Goal: Navigation & Orientation: Find specific page/section

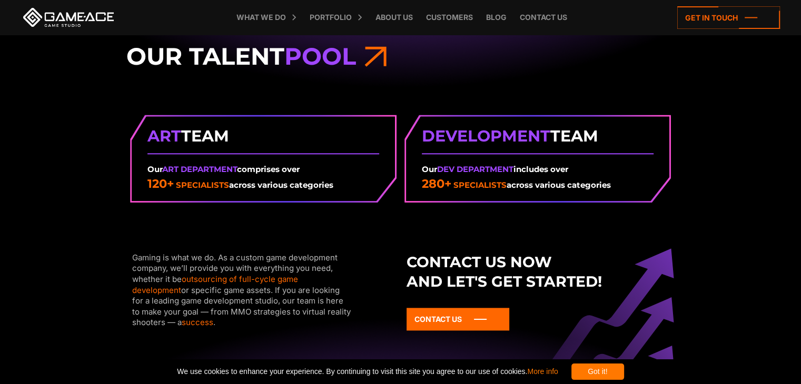
scroll to position [1317, 0]
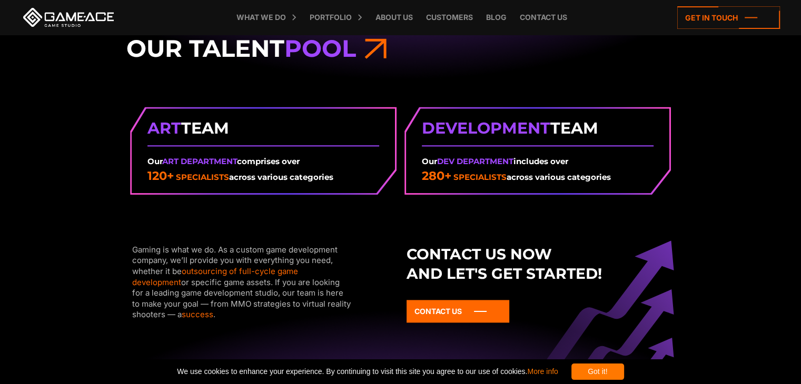
click at [341, 51] on span "Pool" at bounding box center [320, 48] width 72 height 29
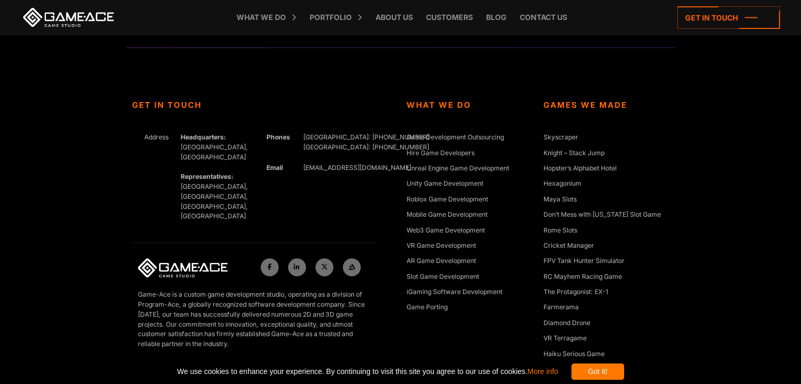
scroll to position [4820, 0]
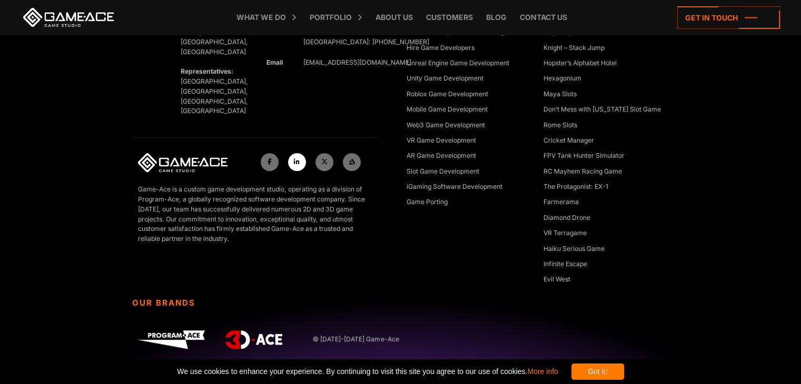
click at [298, 159] on icon at bounding box center [297, 162] width 6 height 6
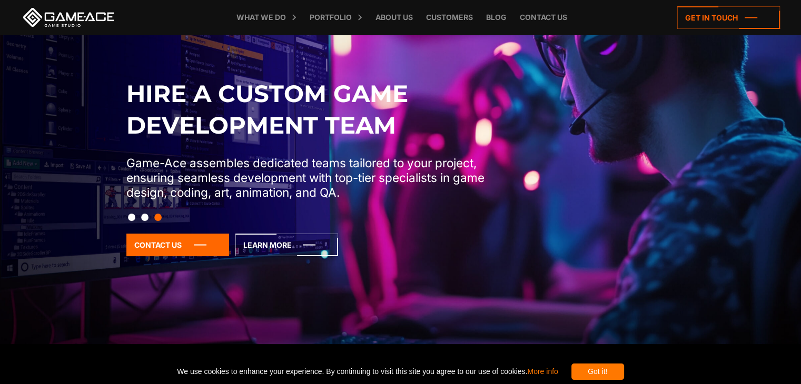
scroll to position [2692, 0]
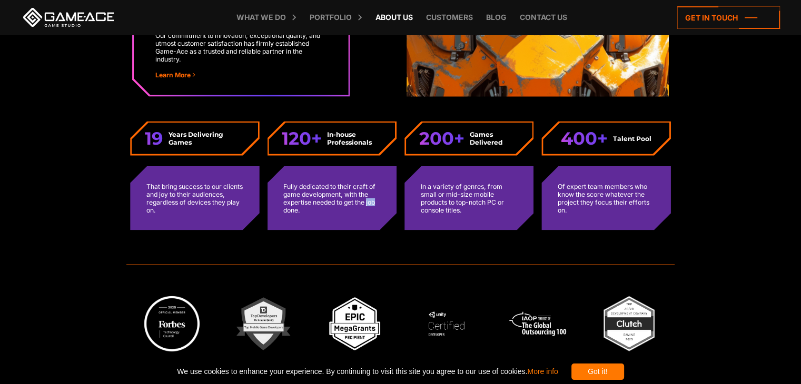
click at [381, 17] on link "About Us" at bounding box center [394, 17] width 48 height 35
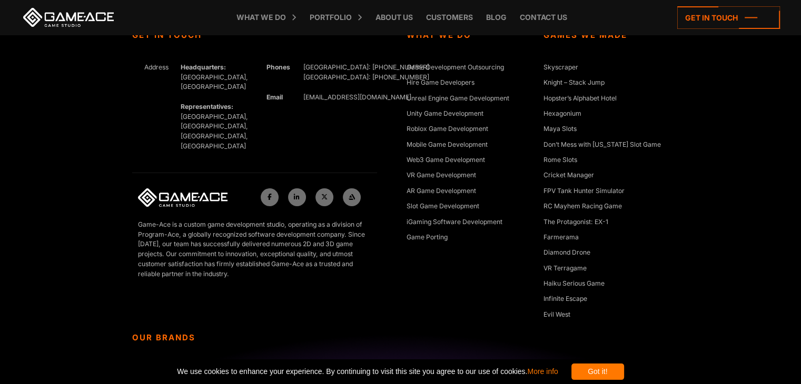
scroll to position [4025, 0]
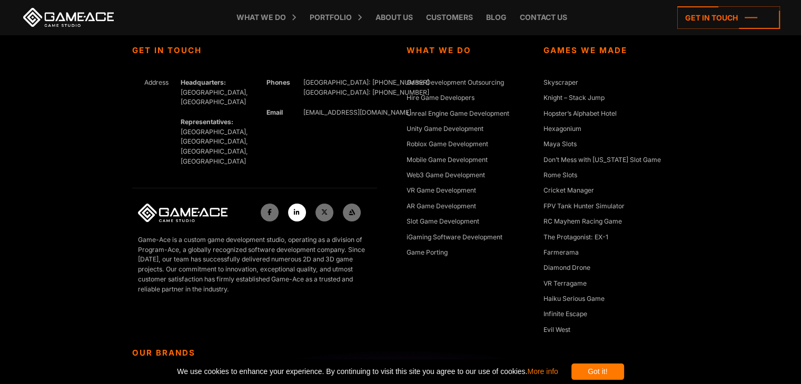
click at [295, 210] on icon at bounding box center [297, 213] width 6 height 6
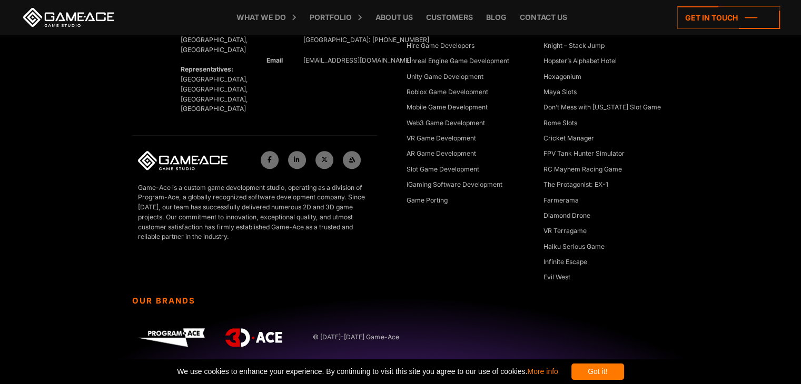
scroll to position [4955, 0]
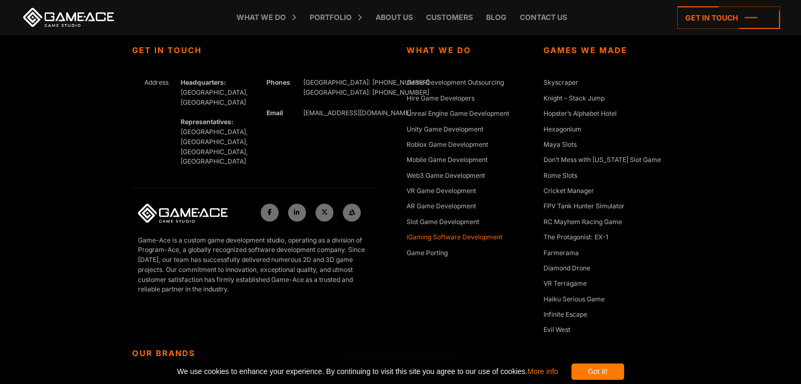
click at [479, 233] on link "iGaming Software Development" at bounding box center [455, 238] width 96 height 11
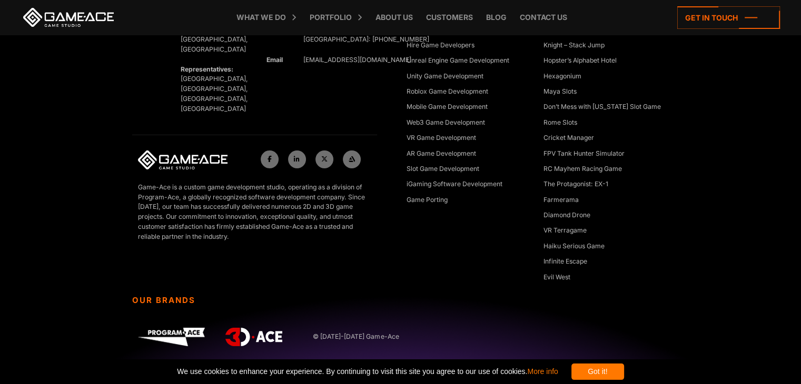
scroll to position [3667, 0]
click at [401, 21] on link "About Us" at bounding box center [394, 17] width 48 height 35
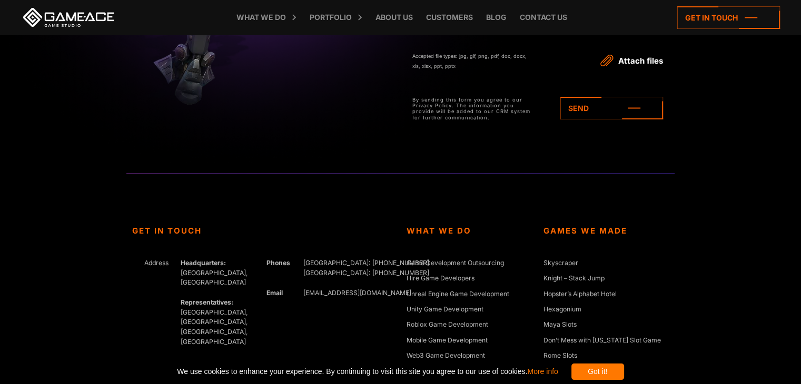
scroll to position [4078, 0]
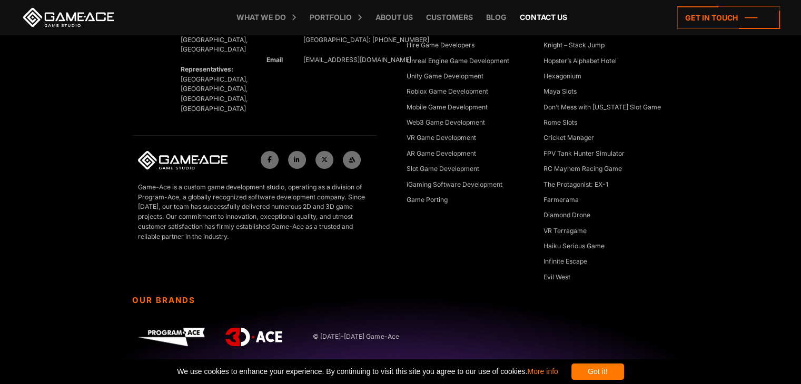
click at [543, 18] on link "Contact us" at bounding box center [544, 17] width 58 height 35
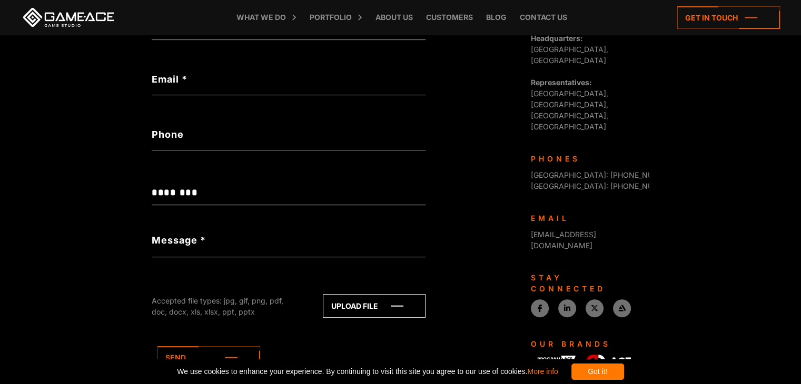
scroll to position [427, 0]
